Goal: Transaction & Acquisition: Purchase product/service

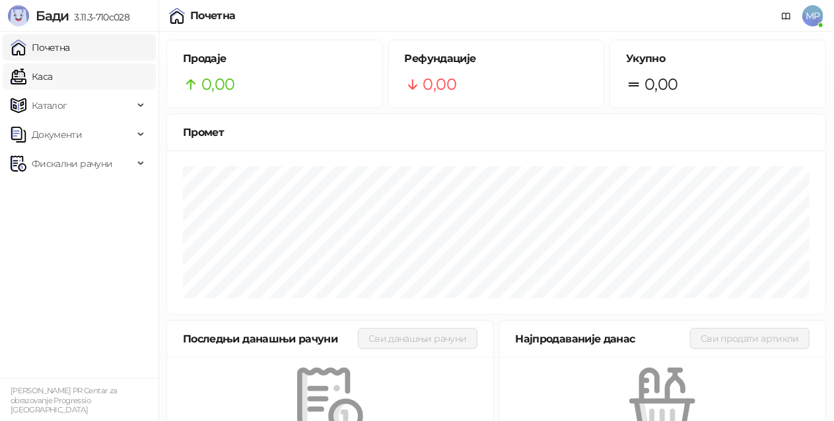
click at [52, 73] on link "Каса" at bounding box center [32, 76] width 42 height 26
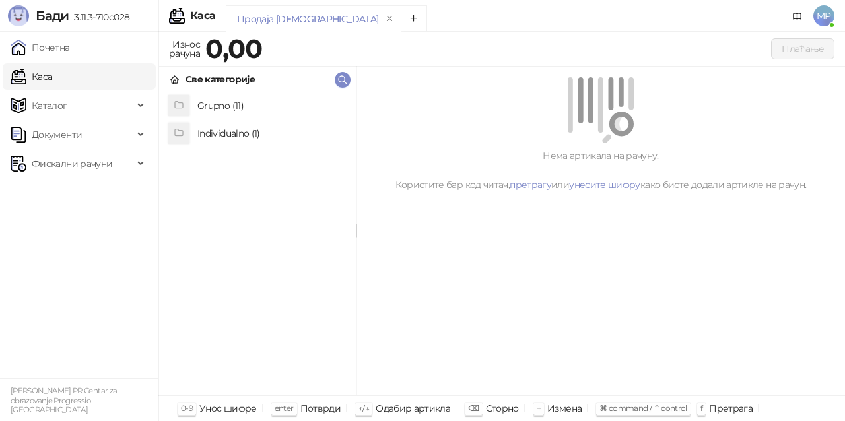
click at [257, 110] on h4 "Grupno (11)" at bounding box center [271, 105] width 148 height 21
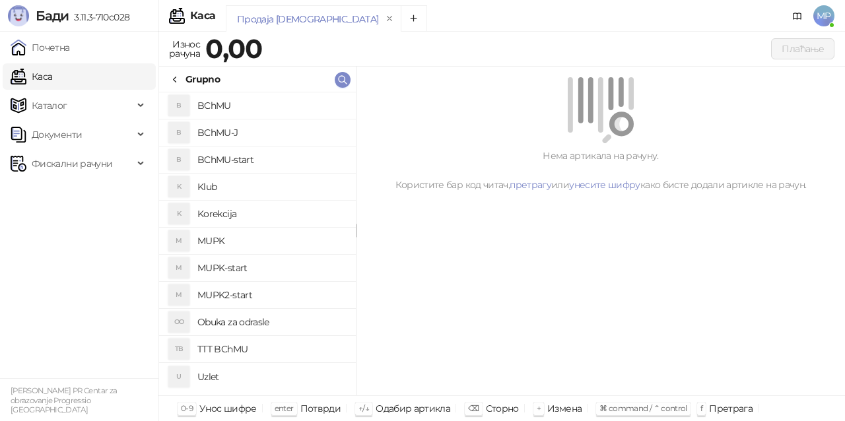
click at [248, 239] on h4 "MUPK" at bounding box center [271, 240] width 148 height 21
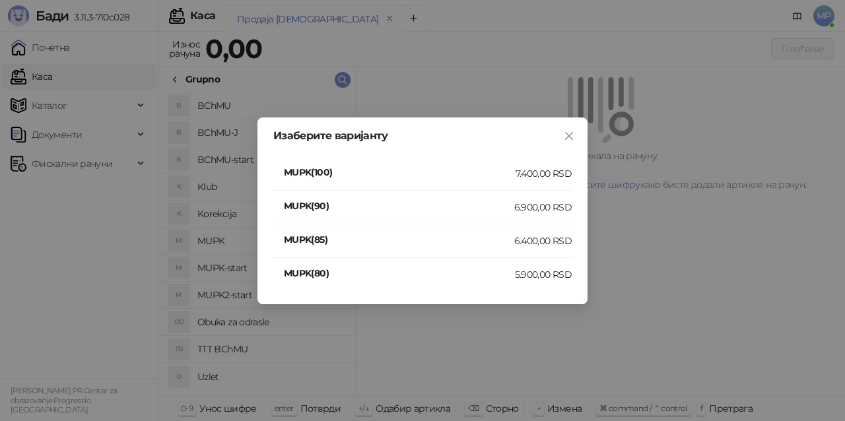
click at [574, 170] on div "Изаберите варијанту MUPK(100) 7.400,00 RSD MUPK(90) 6.900,00 RSD MUPK(85) 6.400…" at bounding box center [422, 210] width 330 height 187
click at [556, 172] on div "7.400,00 RSD" at bounding box center [543, 173] width 56 height 15
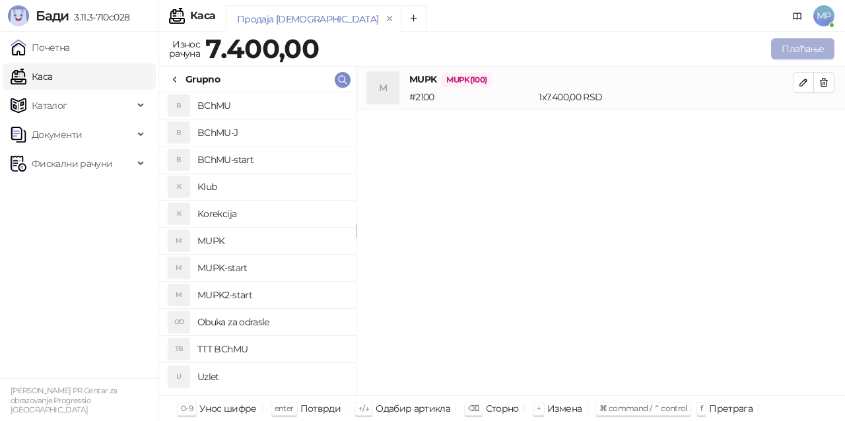
click at [814, 41] on button "Плаћање" at bounding box center [802, 48] width 63 height 21
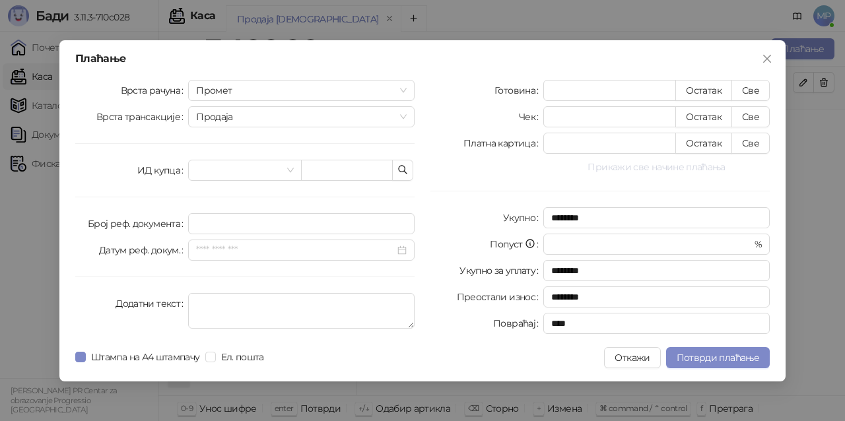
click at [636, 164] on button "Прикажи све начине плаћања" at bounding box center [656, 167] width 226 height 16
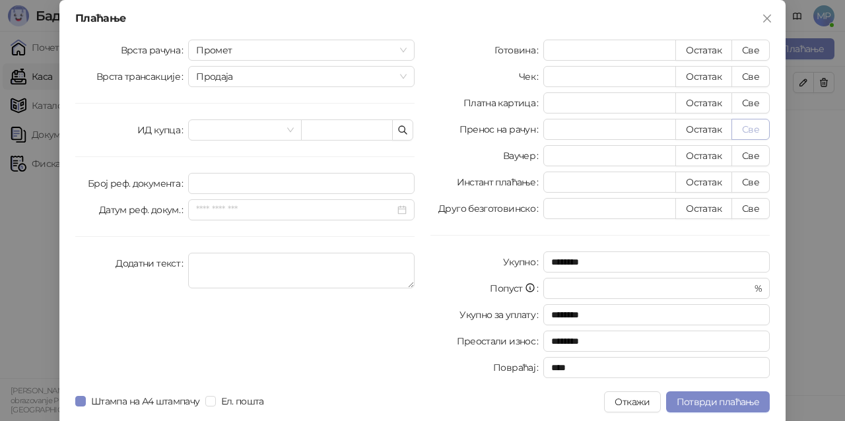
click at [742, 122] on button "Све" at bounding box center [750, 129] width 38 height 21
type input "****"
click at [737, 404] on span "Потврди плаћање" at bounding box center [718, 402] width 83 height 12
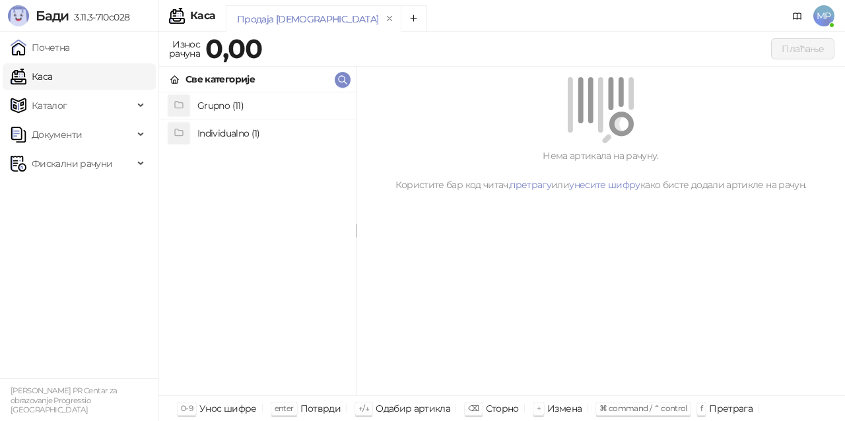
click at [236, 105] on h4 "Grupno (11)" at bounding box center [271, 105] width 148 height 21
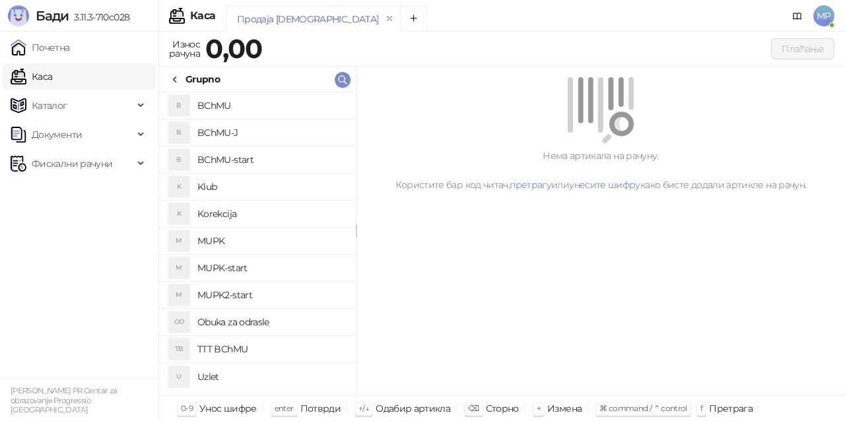
click at [268, 243] on h4 "MUPK" at bounding box center [271, 240] width 148 height 21
drag, startPoint x: 263, startPoint y: 268, endPoint x: 279, endPoint y: 268, distance: 15.2
click at [264, 268] on h4 "MUPK-start" at bounding box center [271, 267] width 148 height 21
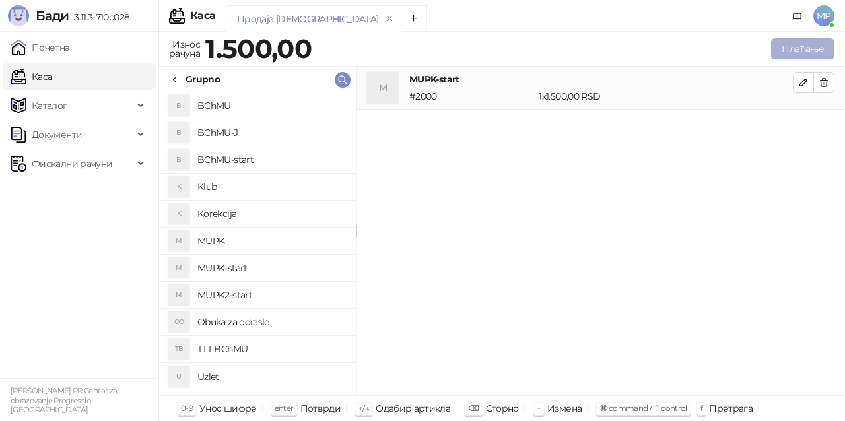
click at [797, 48] on button "Плаћање" at bounding box center [802, 48] width 63 height 21
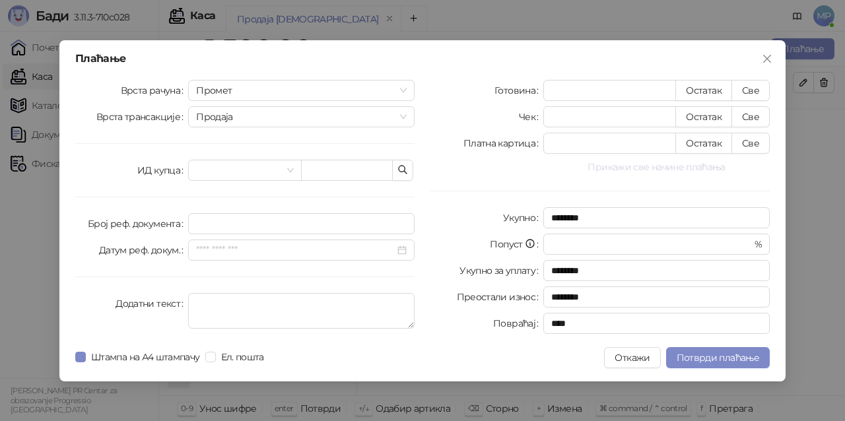
click at [655, 167] on button "Прикажи све начине плаћања" at bounding box center [656, 167] width 226 height 16
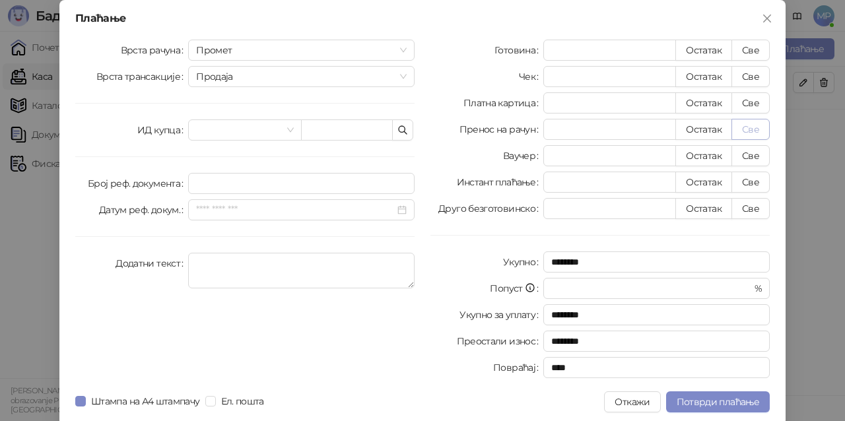
click at [757, 129] on button "Све" at bounding box center [750, 129] width 38 height 21
type input "****"
click at [737, 404] on span "Потврди плаћање" at bounding box center [718, 402] width 83 height 12
